Goal: Check status: Check status

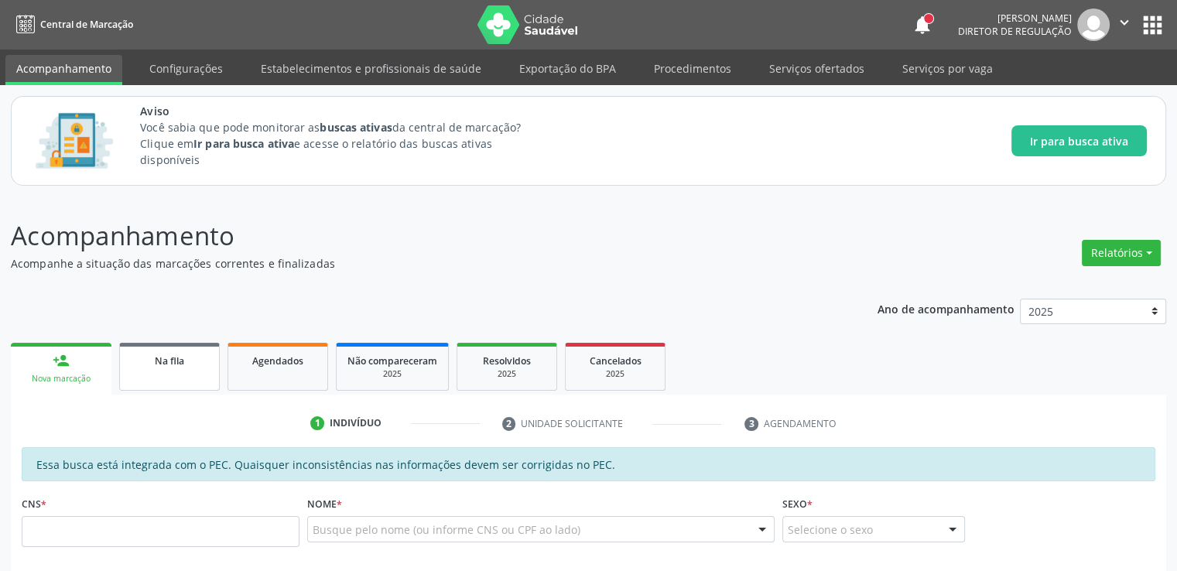
click at [180, 360] on span "Na fila" at bounding box center [169, 360] width 29 height 13
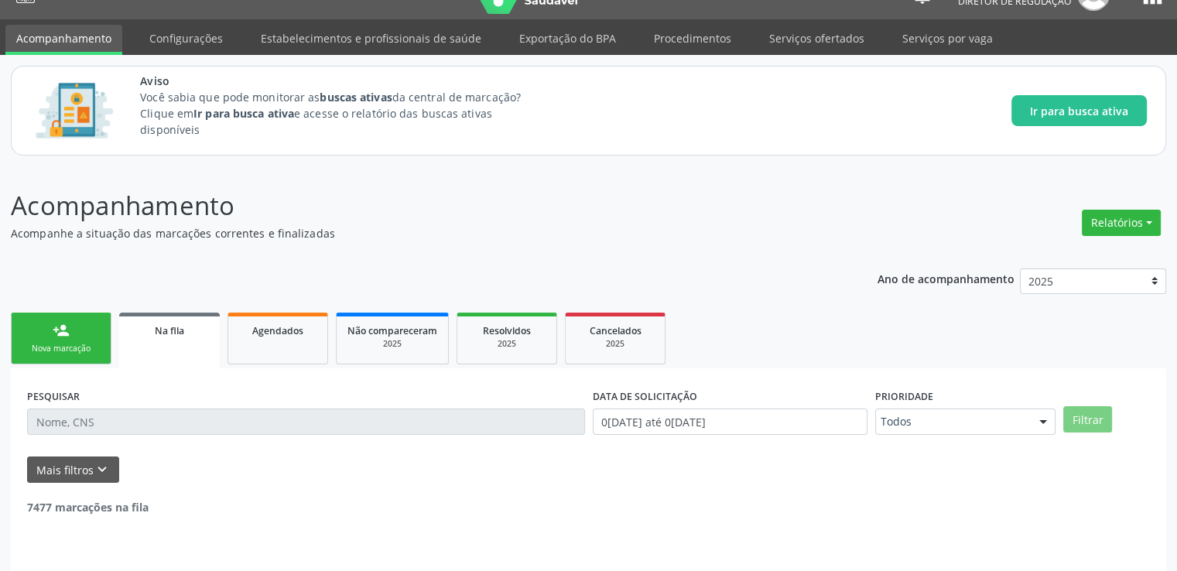
scroll to position [67, 0]
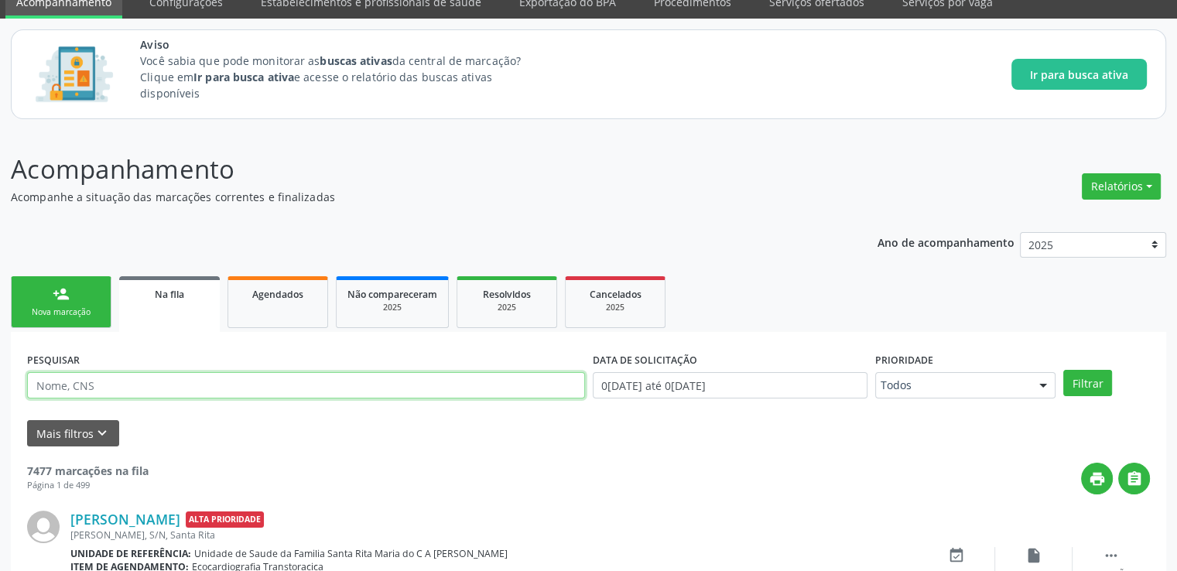
click at [144, 385] on input "text" at bounding box center [306, 385] width 558 height 26
click at [1063, 370] on button "Filtrar" at bounding box center [1087, 383] width 49 height 26
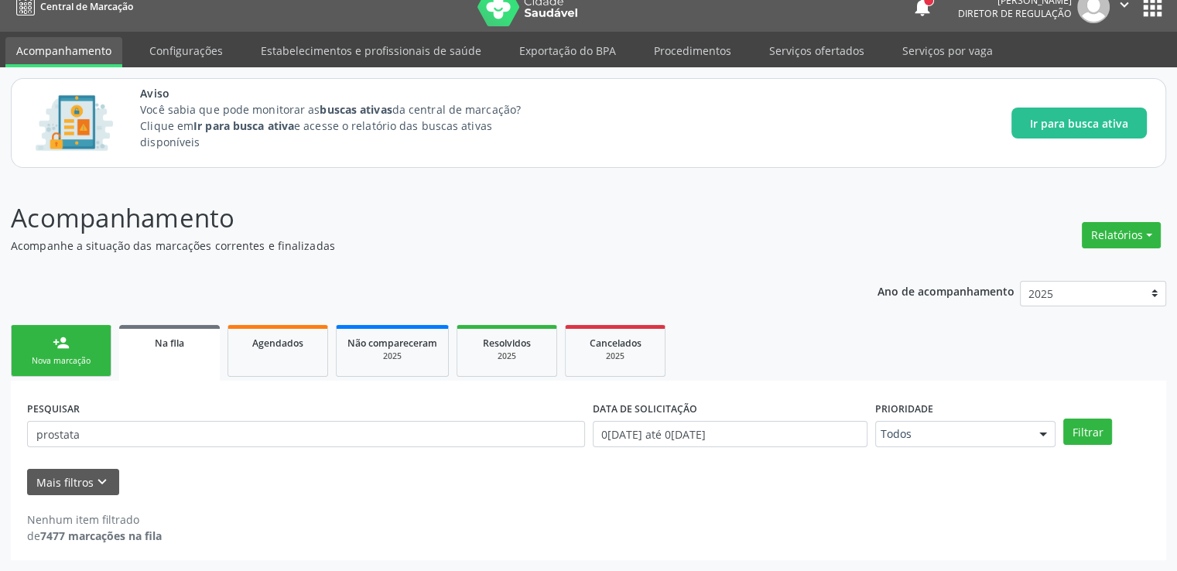
scroll to position [17, 0]
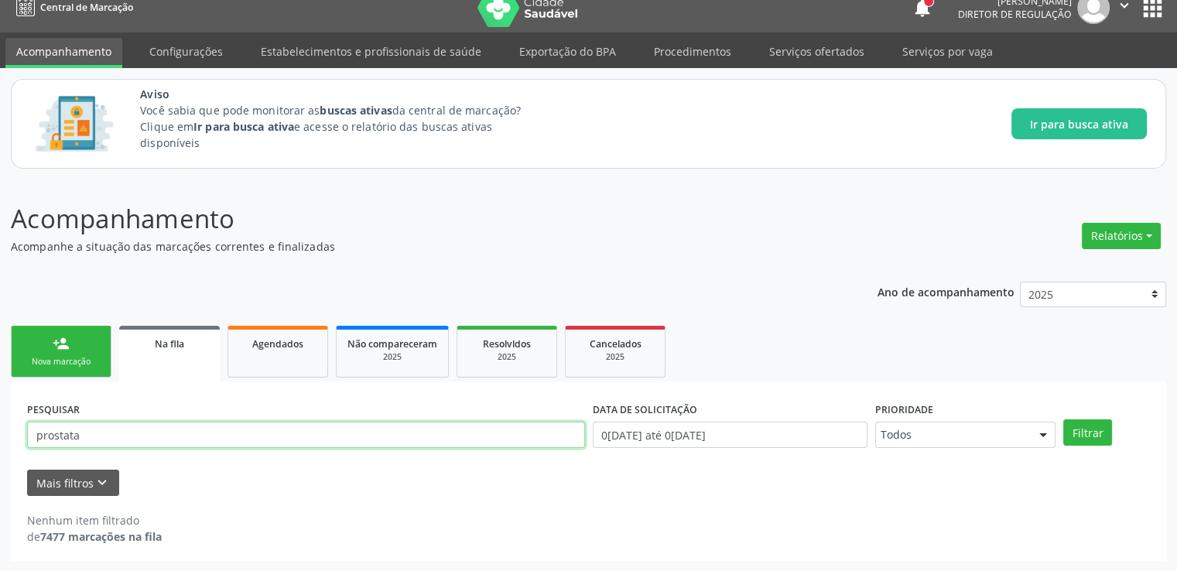
drag, startPoint x: 93, startPoint y: 434, endPoint x: 0, endPoint y: 428, distance: 93.1
click at [0, 426] on div "Acompanhamento Acompanhe a situação das marcações correntes e finalizadas Relat…" at bounding box center [588, 376] width 1177 height 392
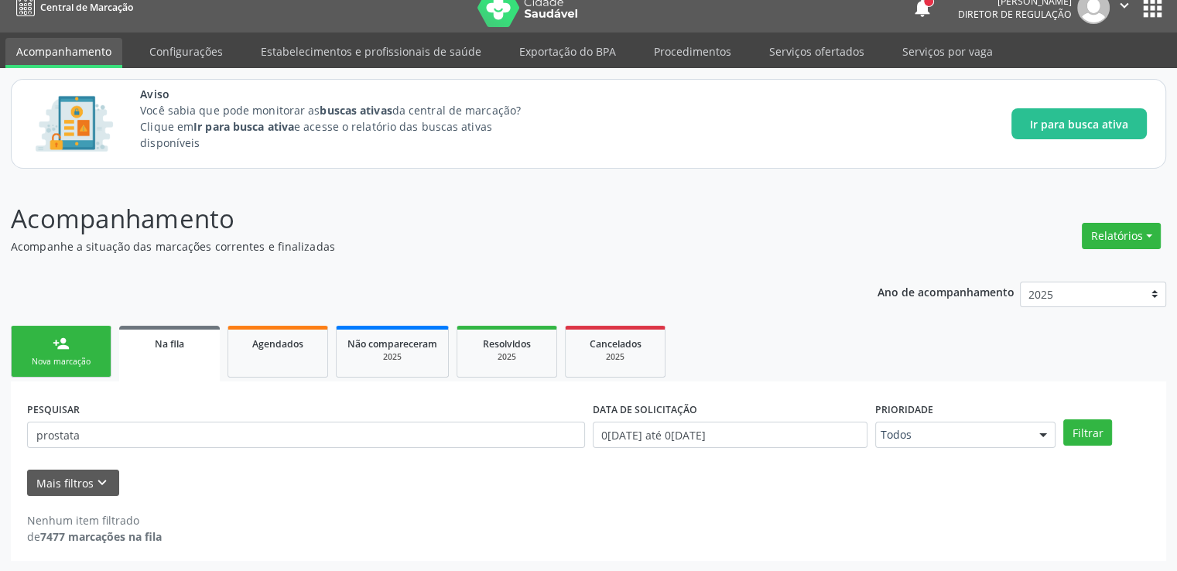
click at [0, 428] on div "Acompanhamento Acompanhe a situação das marcações correntes e finalizadas Relat…" at bounding box center [588, 376] width 1177 height 392
click at [89, 481] on button "Mais filtros keyboard_arrow_down" at bounding box center [73, 483] width 92 height 27
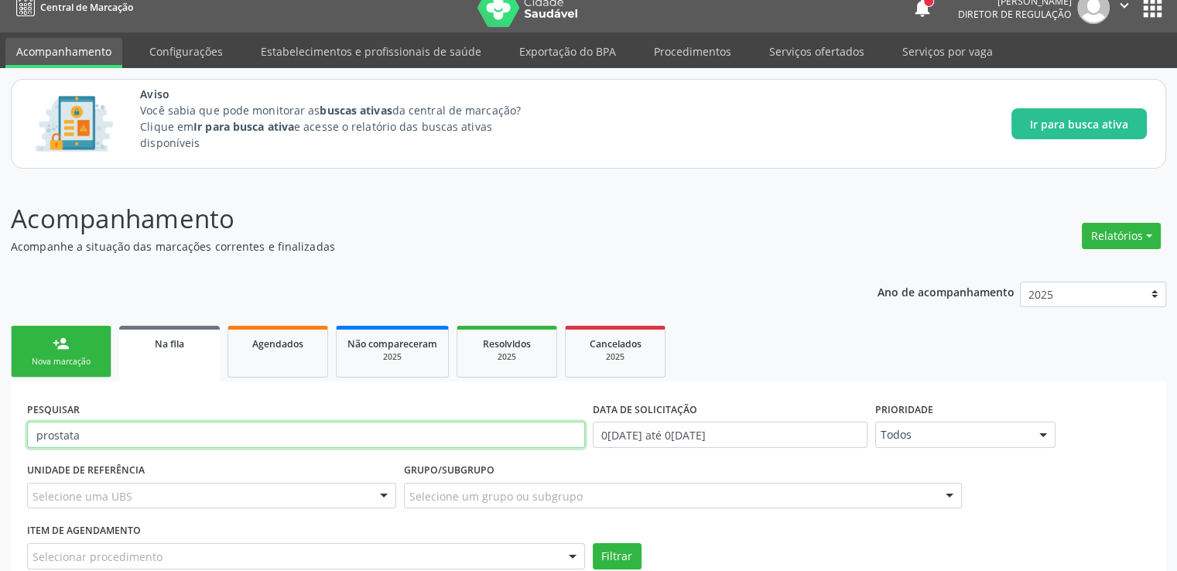
drag, startPoint x: 86, startPoint y: 439, endPoint x: 12, endPoint y: 443, distance: 73.6
click at [12, 441] on div "PESQUISAR prostata DATA DE SOLICITAÇÃO 0[DATE] até 0[DATE] Prioridade Todos Tod…" at bounding box center [589, 527] width 1156 height 290
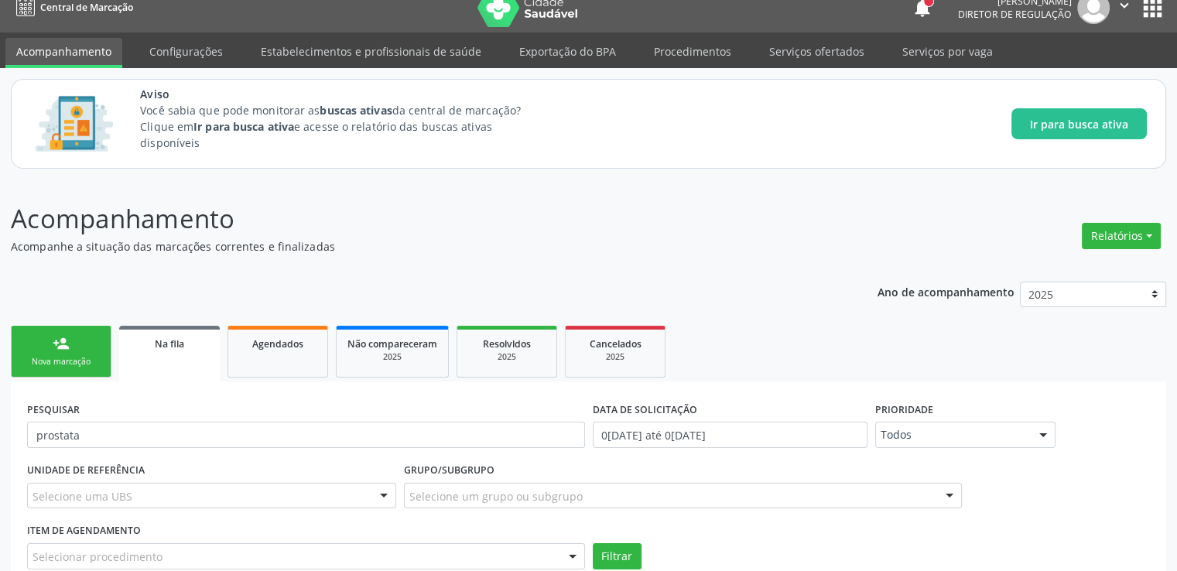
click at [12, 443] on div "PESQUISAR prostata DATA DE SOLICITAÇÃO 0[DATE] até 0[DATE] Prioridade Todos Tod…" at bounding box center [589, 527] width 1156 height 290
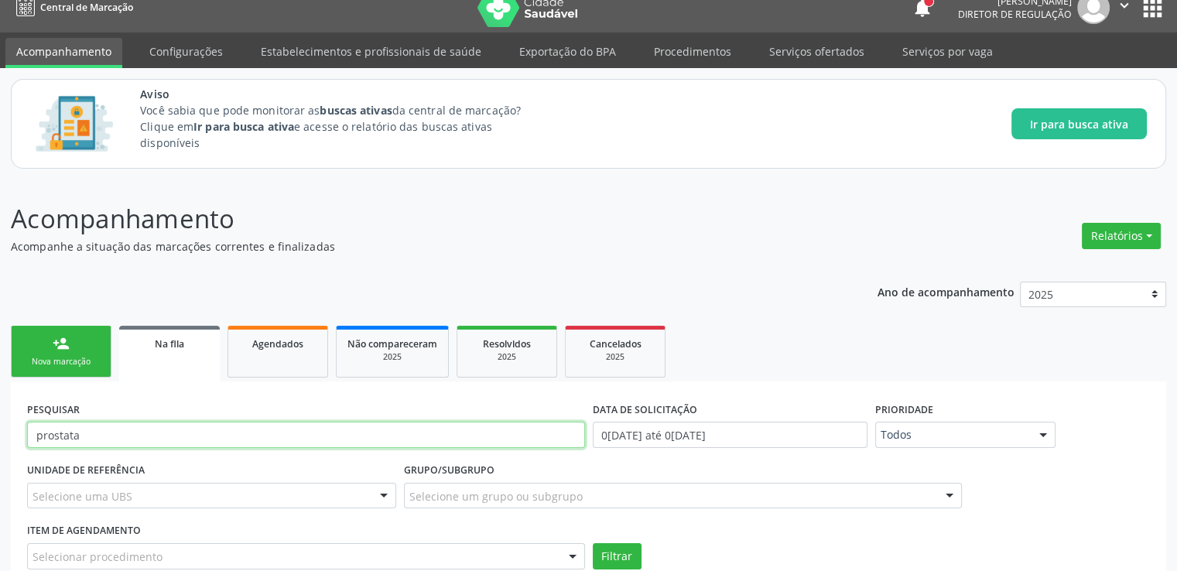
click at [183, 438] on input "prostata" at bounding box center [306, 435] width 558 height 26
type input "p"
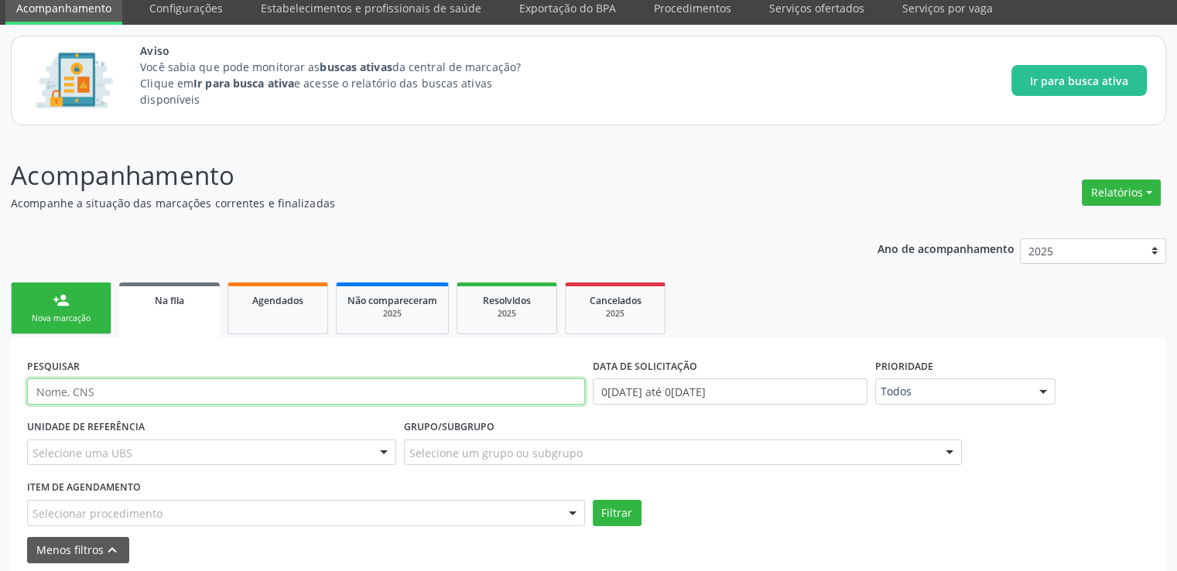
scroll to position [127, 0]
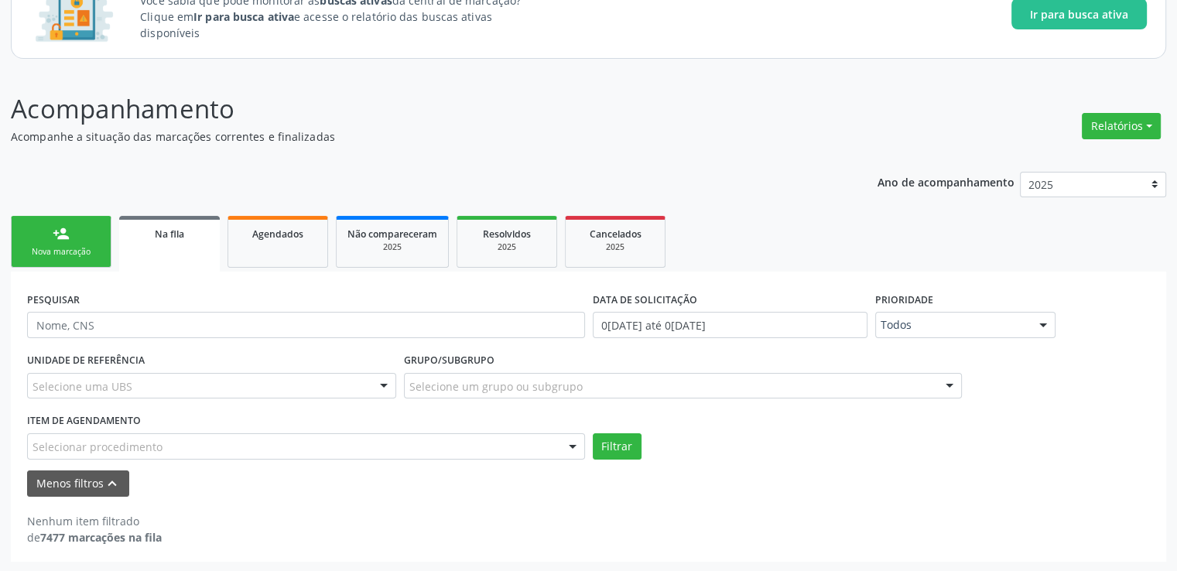
click at [159, 437] on div "Selecionar procedimento" at bounding box center [306, 446] width 558 height 26
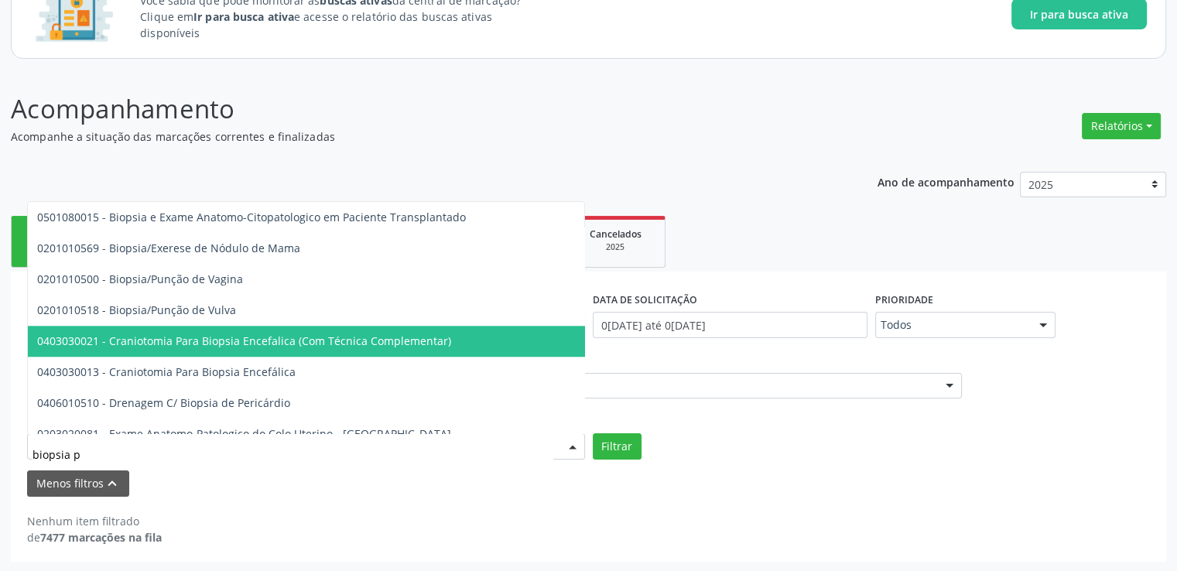
scroll to position [0, 0]
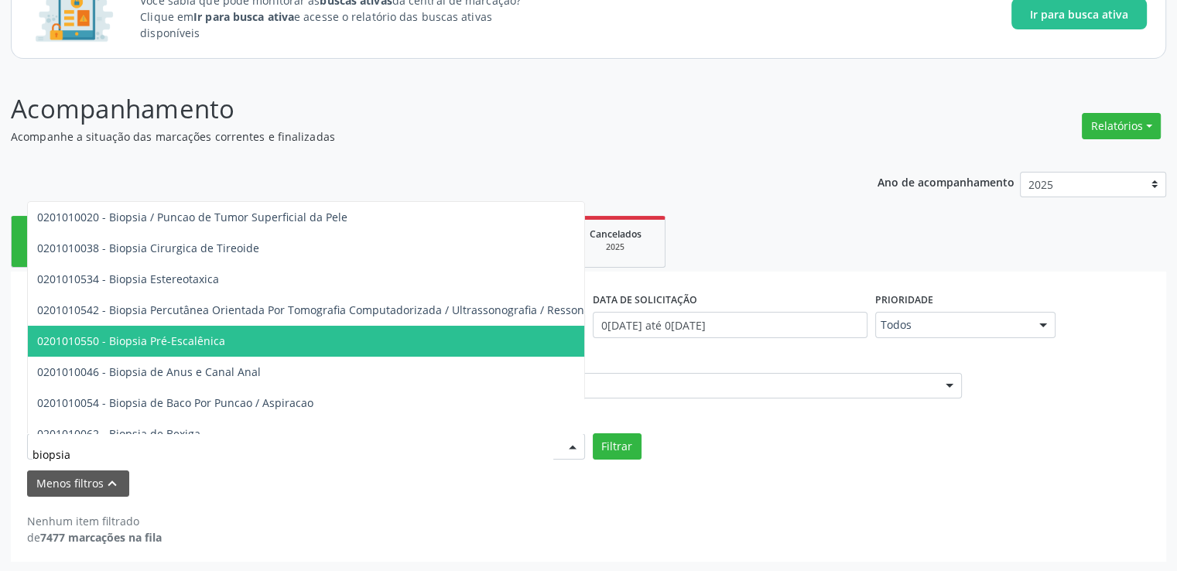
type input "biopsia"
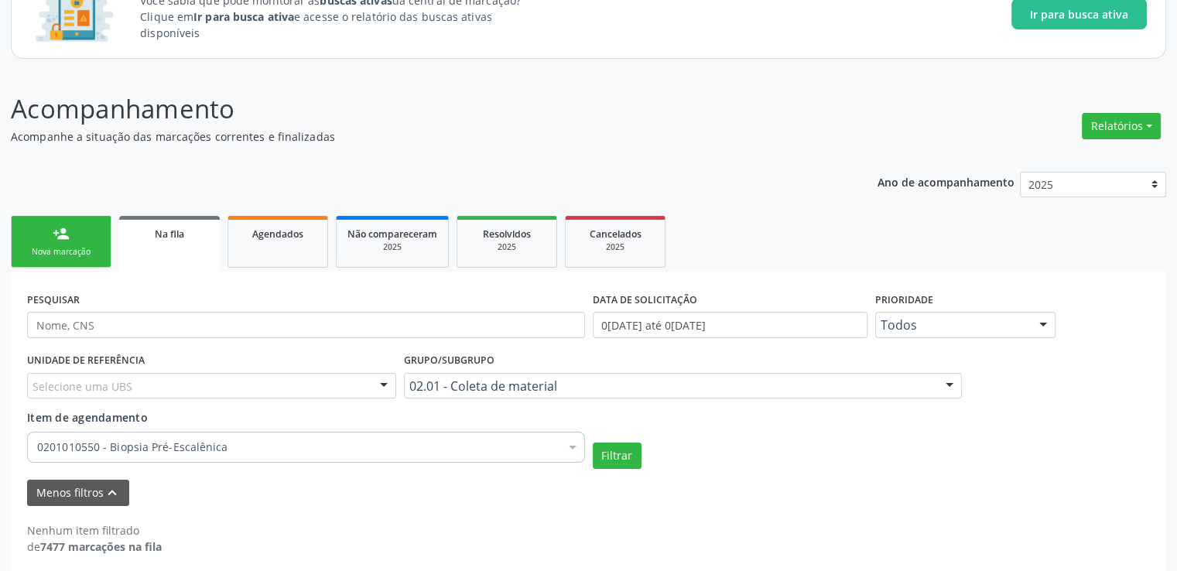
click at [624, 468] on form "PESQUISAR DATA DE SOLICITAÇÃO 0[DATE] até 0[DATE] Prioridade Todos Todos Baixa …" at bounding box center [588, 397] width 1123 height 218
click at [576, 441] on div at bounding box center [572, 449] width 23 height 26
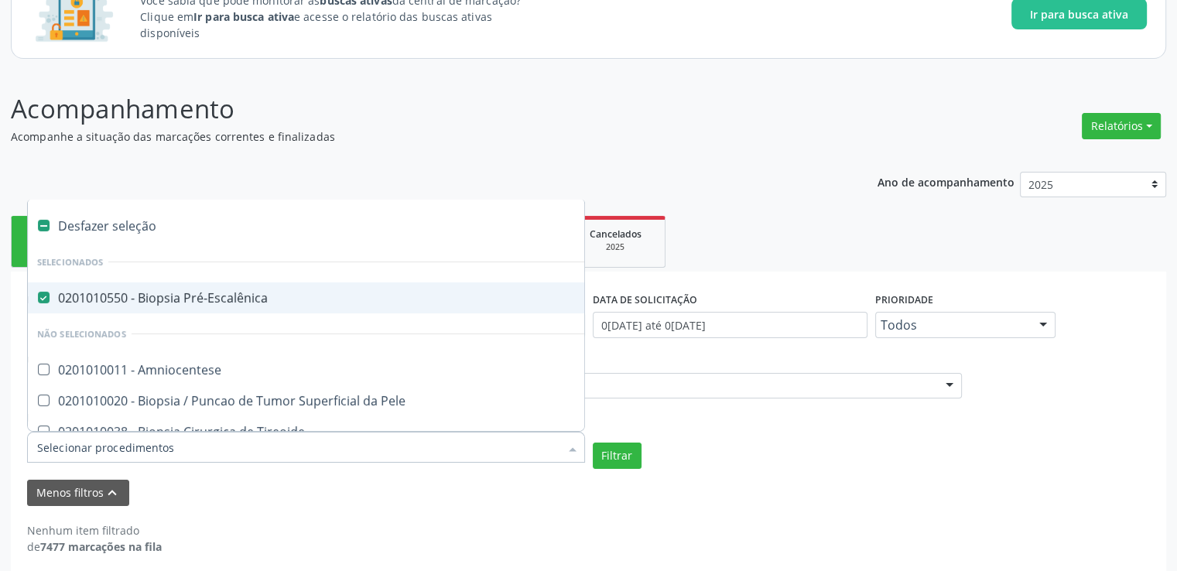
click at [43, 297] on Pré-Escalênica at bounding box center [44, 298] width 12 height 12
click at [38, 297] on Pré-Escalênica "checkbox" at bounding box center [33, 298] width 10 height 10
checkbox Pré-Escalênica "false"
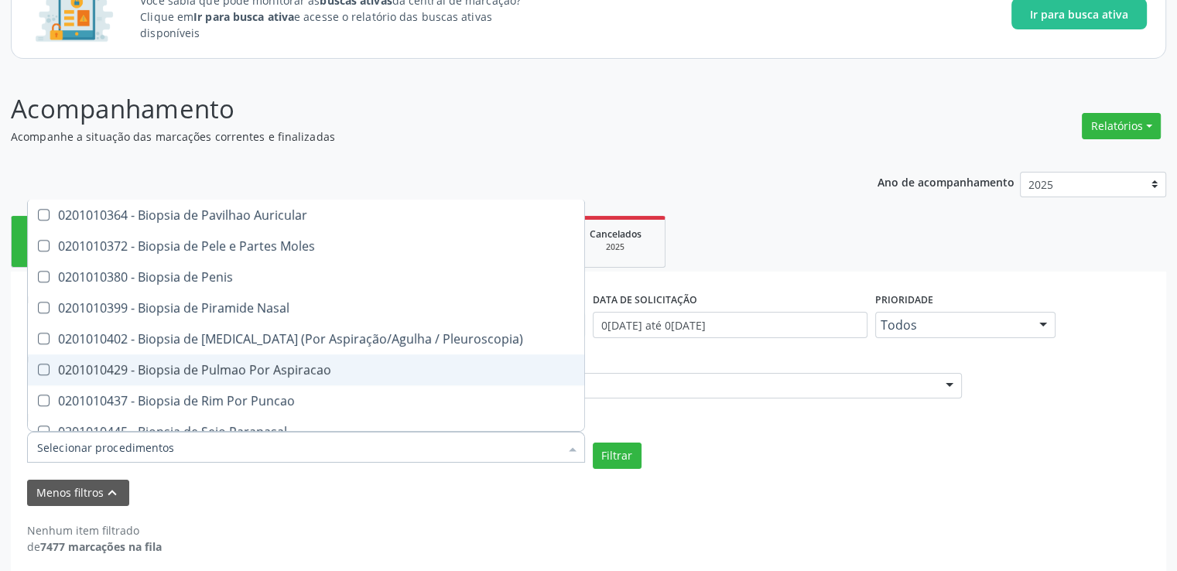
scroll to position [1316, 0]
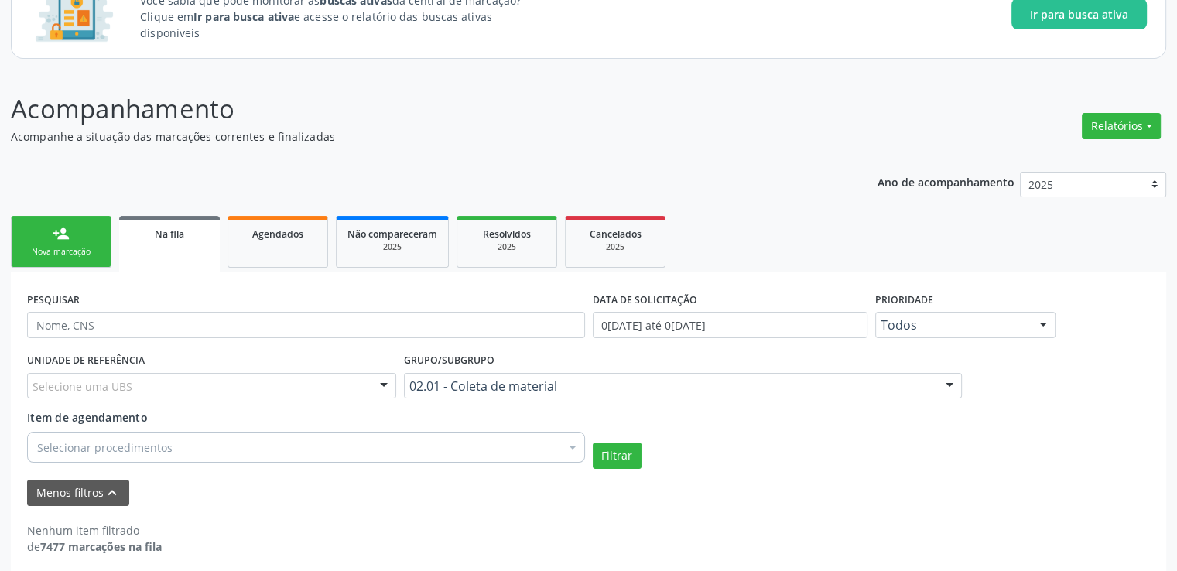
click at [776, 434] on div "UNIDADE DE REFERÊNCIA Selecione uma UBS Todas as UBS Unidade de Saude da Famili…" at bounding box center [588, 409] width 1131 height 120
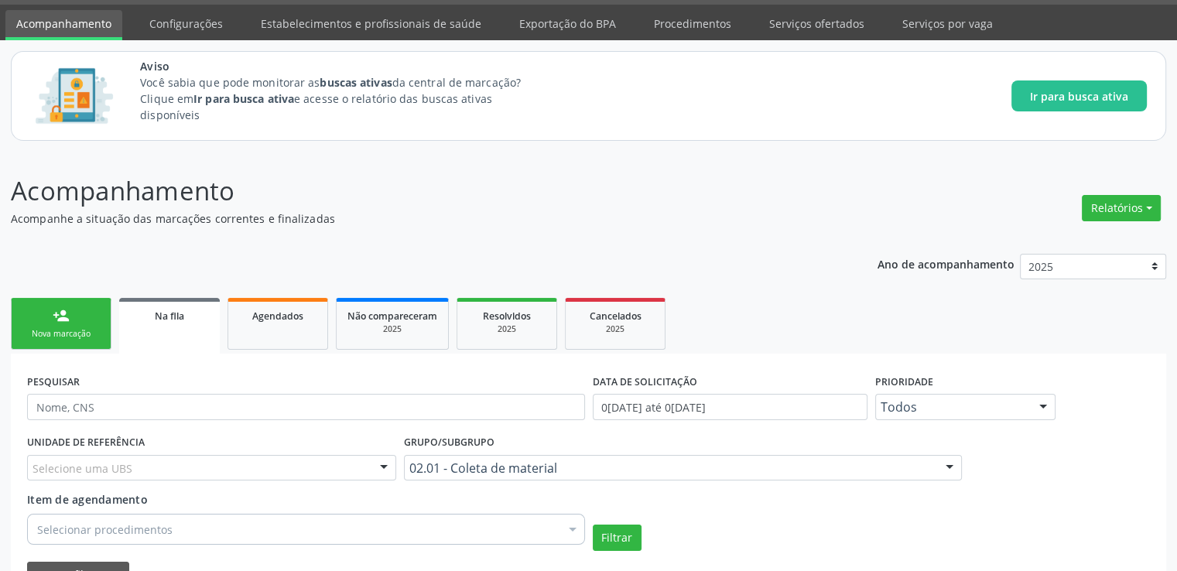
scroll to position [0, 0]
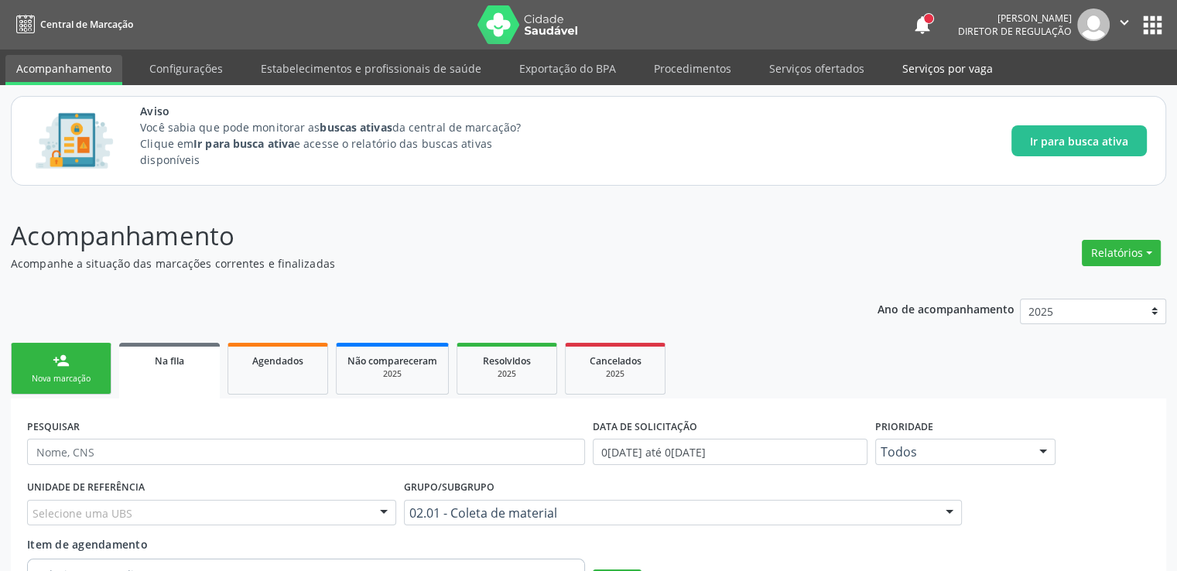
click at [911, 74] on link "Serviços por vaga" at bounding box center [948, 68] width 112 height 27
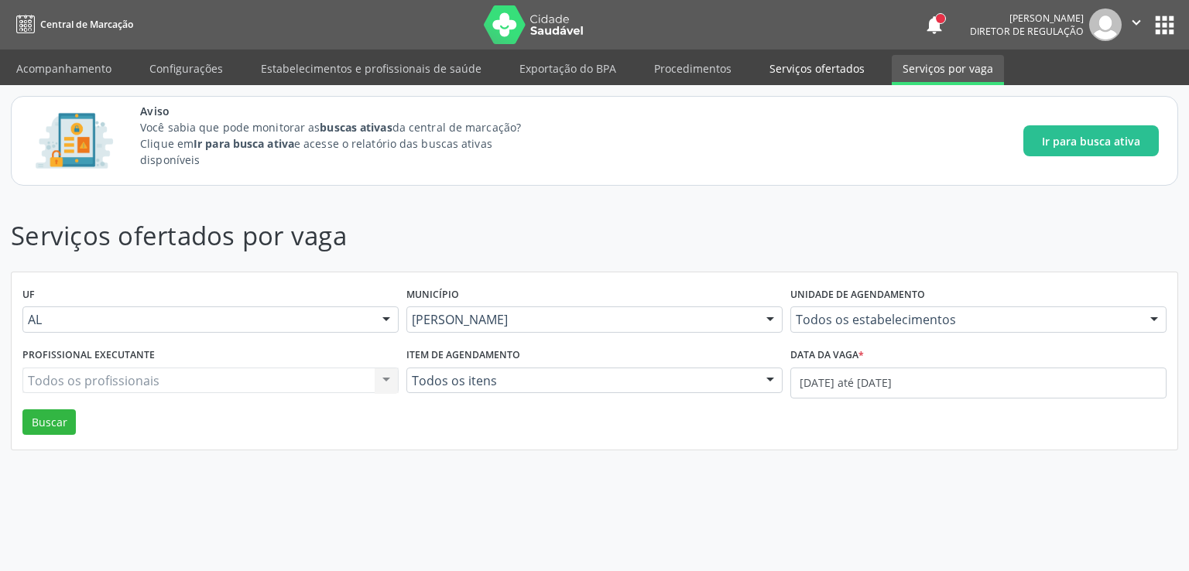
click at [798, 72] on link "Serviços ofertados" at bounding box center [816, 68] width 117 height 27
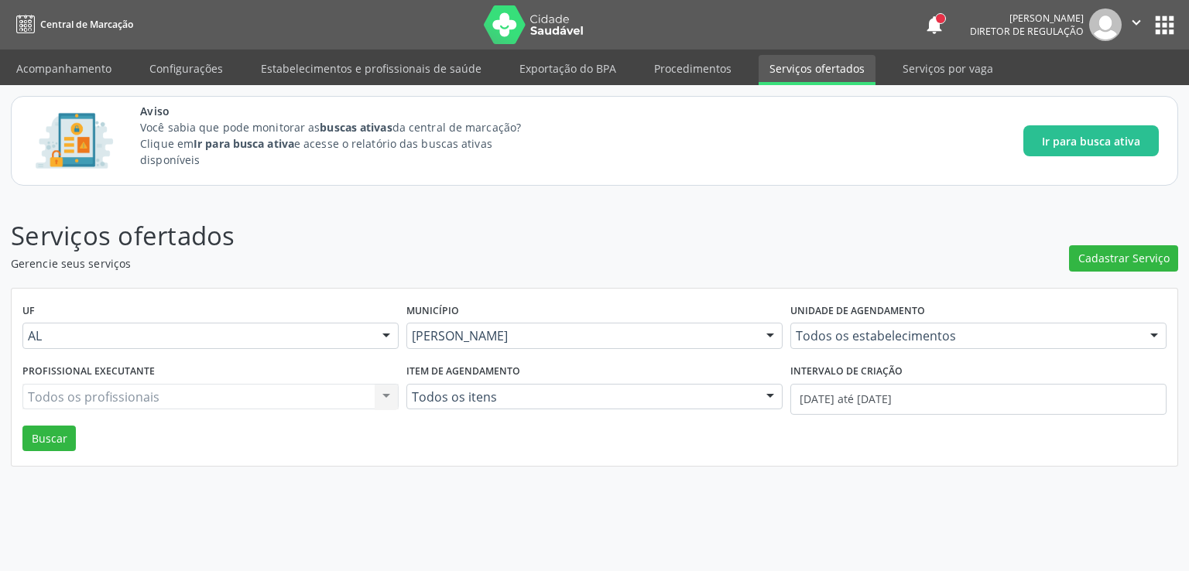
click at [659, 63] on link "Procedimentos" at bounding box center [692, 68] width 99 height 27
